Goal: Information Seeking & Learning: Check status

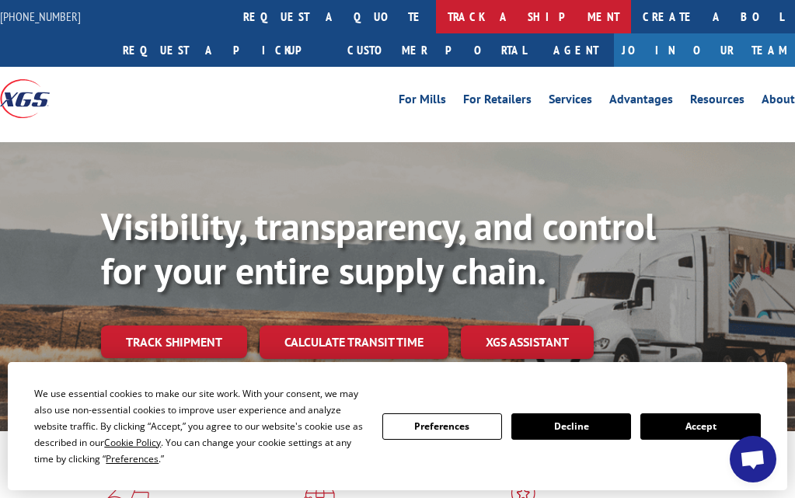
click at [436, 12] on link "track a shipment" at bounding box center [533, 16] width 195 height 33
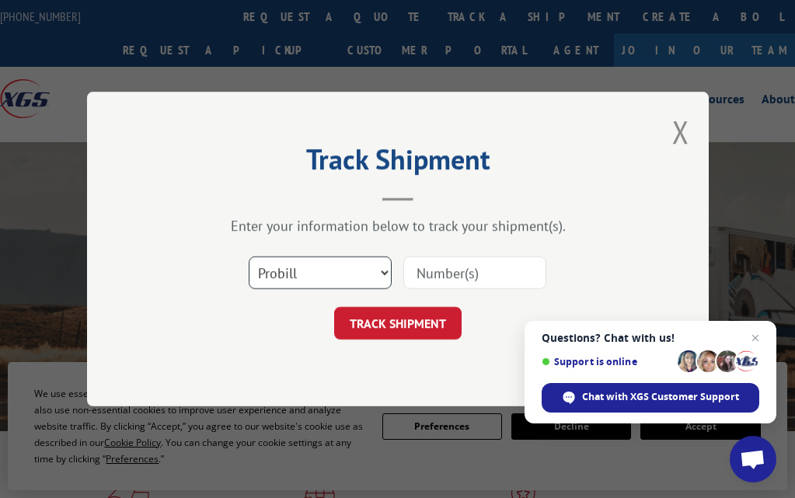
click at [384, 270] on select "Select category... Probill BOL PO" at bounding box center [320, 272] width 143 height 33
select select "bol"
click at [249, 256] on select "Select category... Probill BOL PO" at bounding box center [320, 272] width 143 height 33
click at [430, 274] on input at bounding box center [474, 272] width 143 height 33
paste input "50869271"
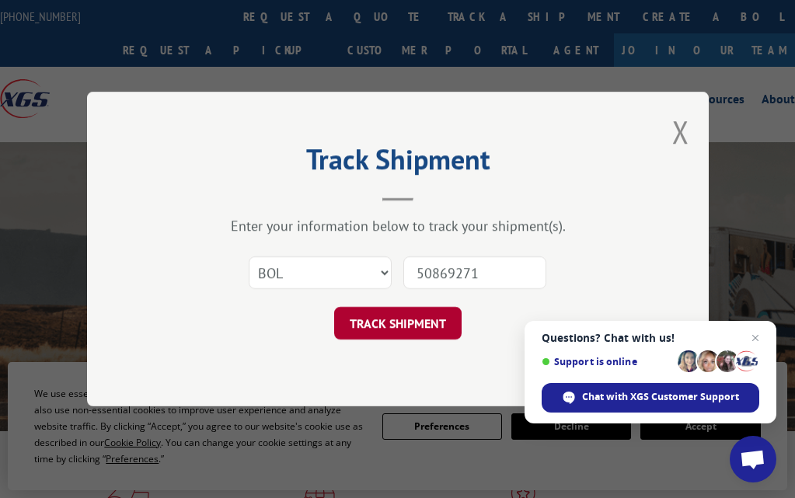
type input "50869271"
click at [409, 322] on button "TRACK SHIPMENT" at bounding box center [397, 323] width 127 height 33
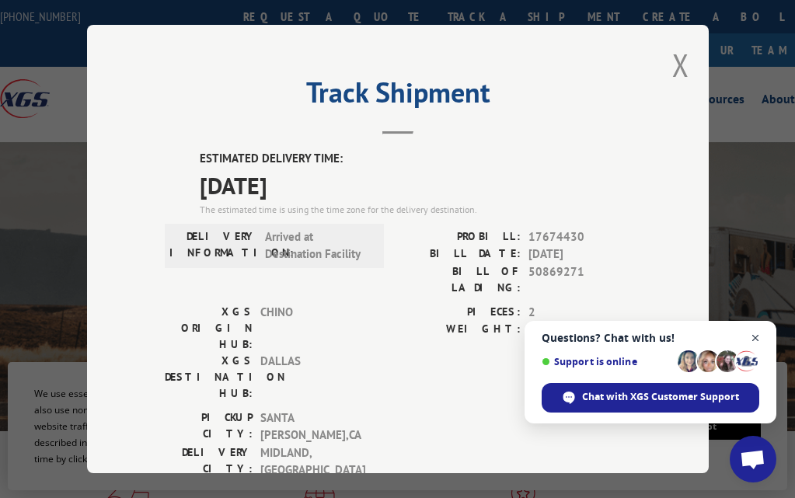
click at [756, 336] on span "Close chat" at bounding box center [755, 338] width 19 height 19
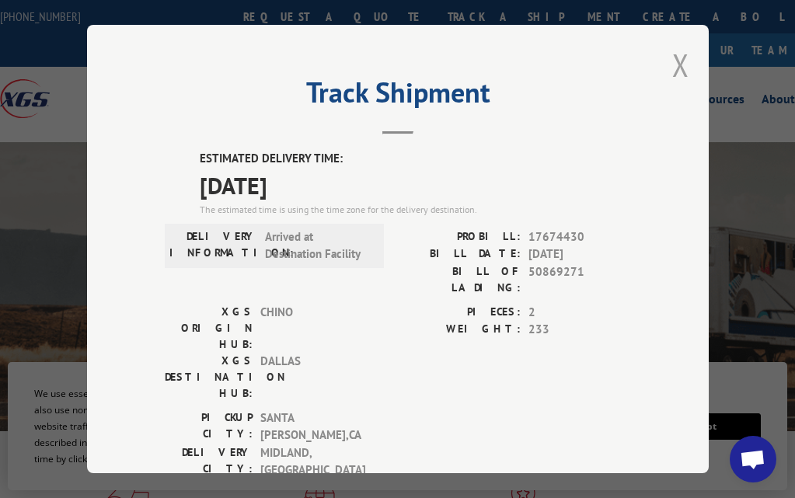
click at [676, 61] on button "Close modal" at bounding box center [680, 64] width 17 height 41
